Goal: Task Accomplishment & Management: Check status

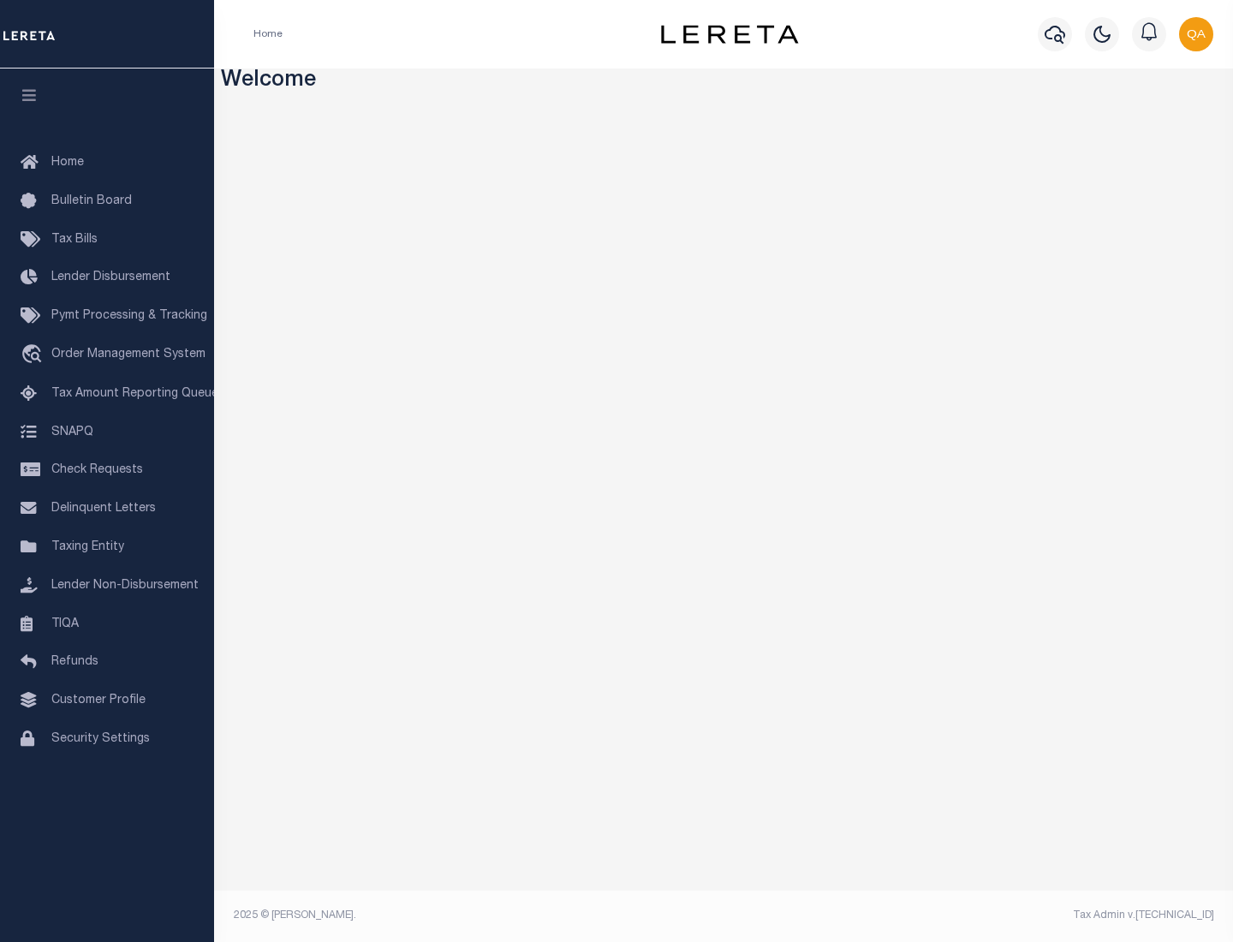
click at [107, 470] on span "Check Requests" at bounding box center [97, 470] width 92 height 12
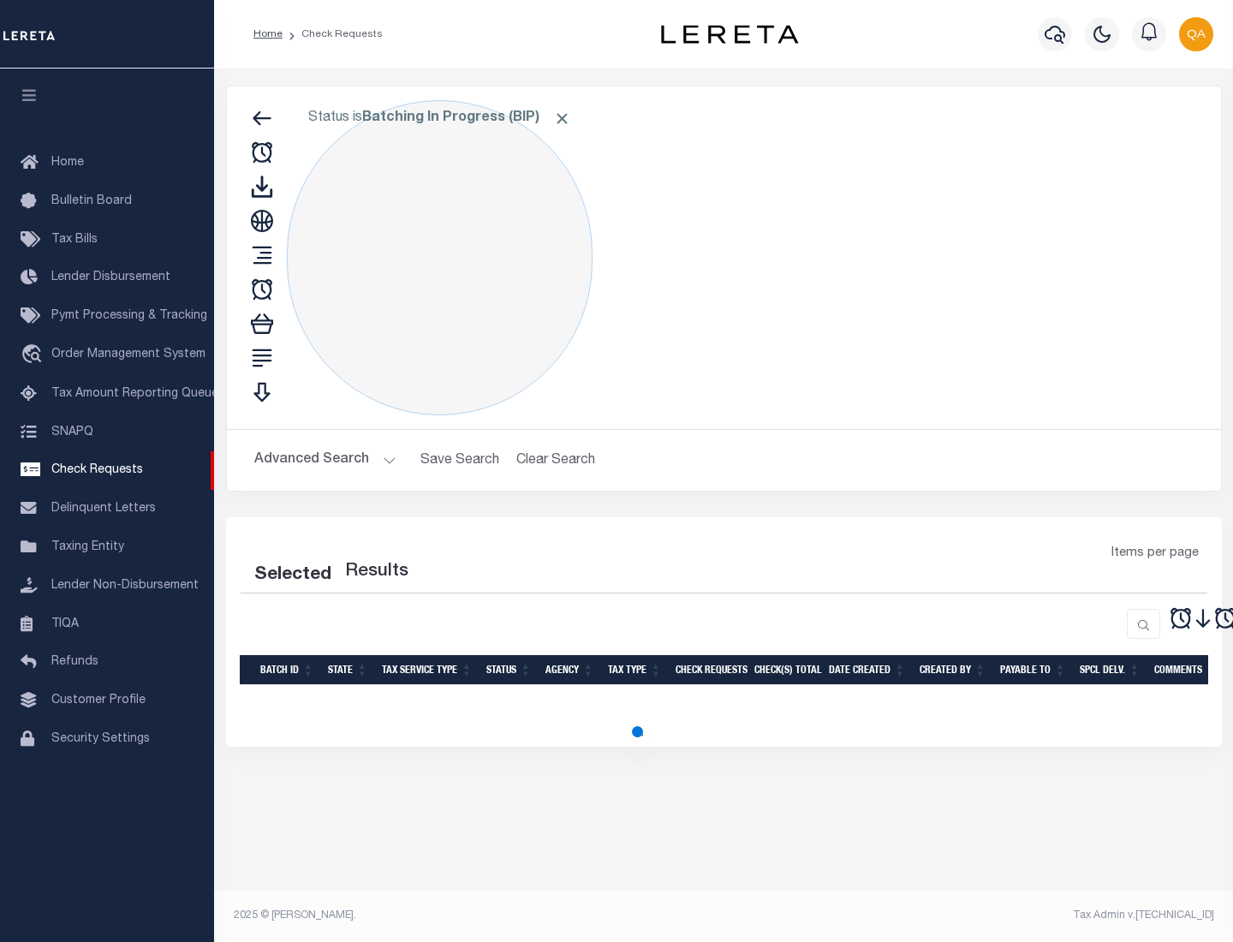
select select "50"
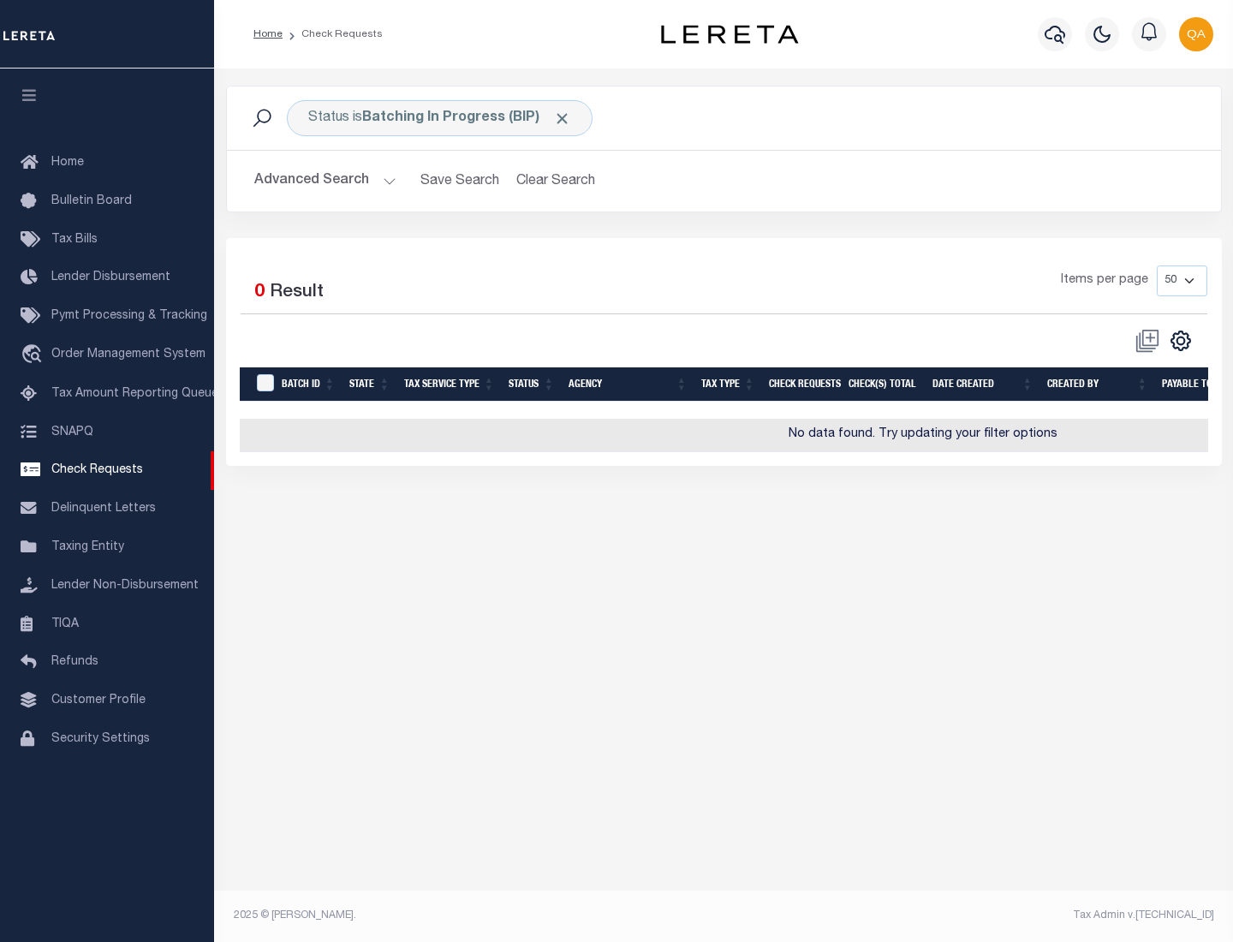
click at [562, 118] on span "Click to Remove" at bounding box center [562, 119] width 18 height 18
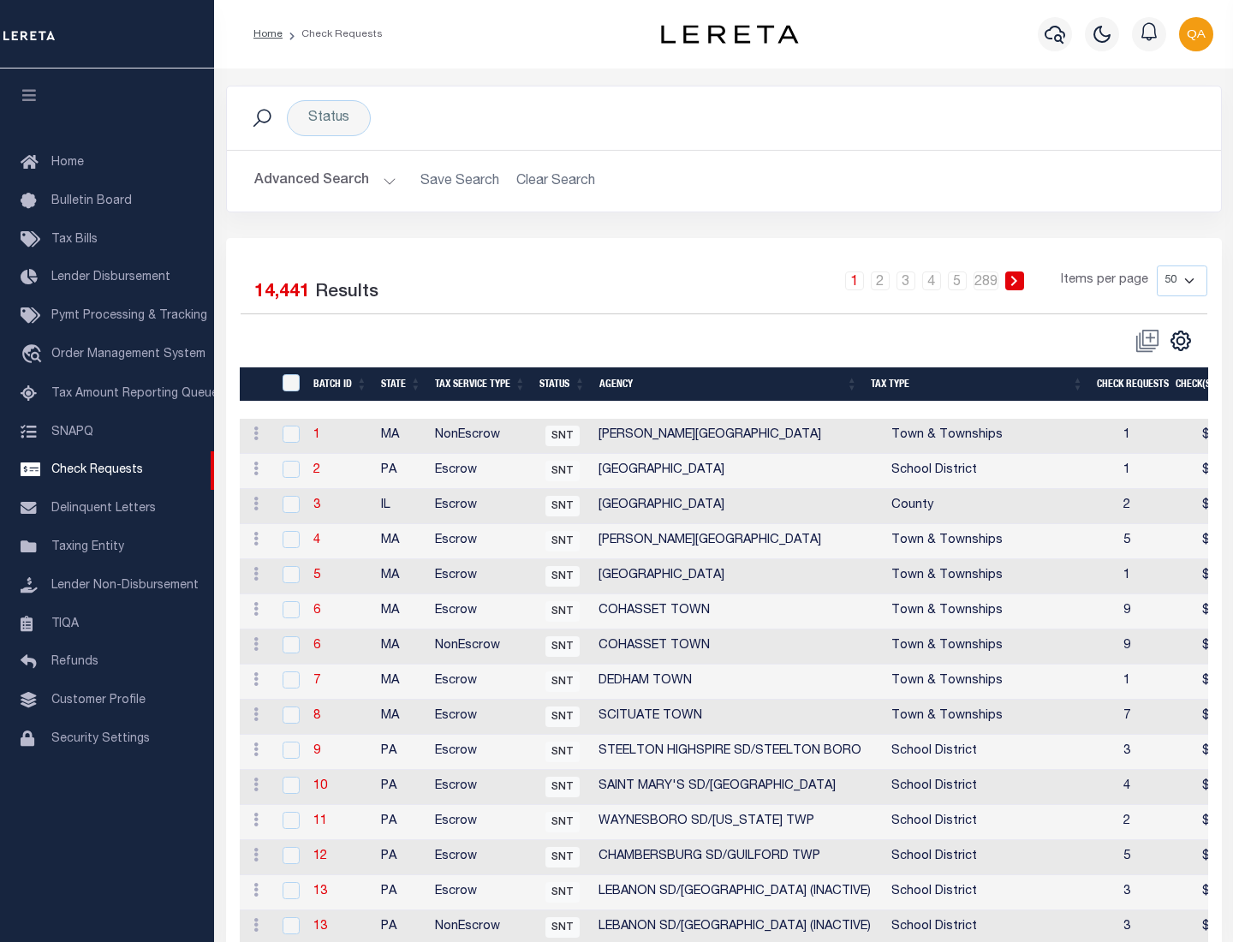
scroll to position [825, 0]
